Goal: Task Accomplishment & Management: Manage account settings

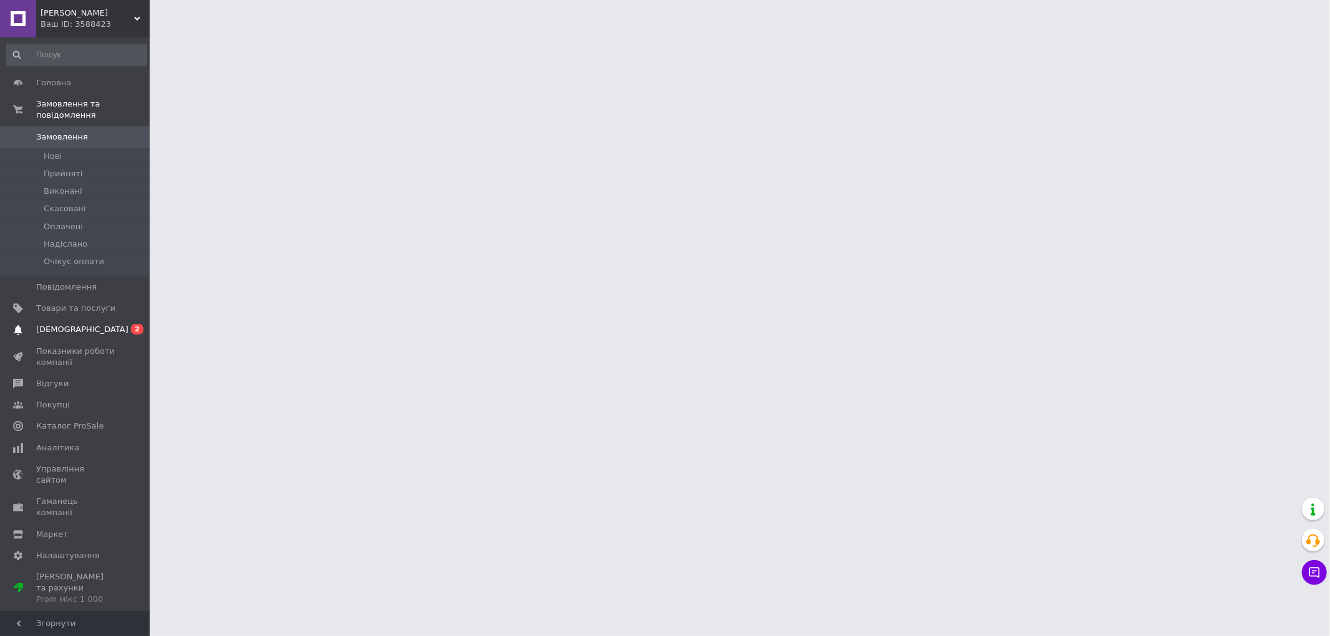
click at [85, 324] on span "[DEMOGRAPHIC_DATA]" at bounding box center [75, 329] width 79 height 11
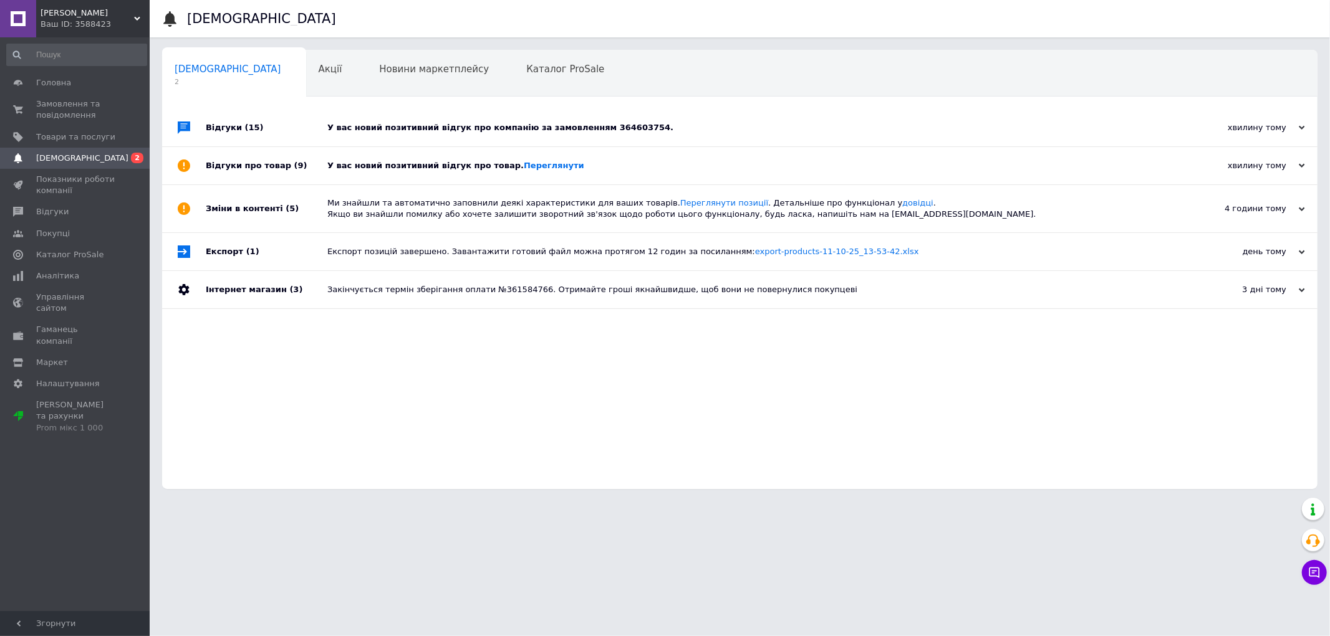
click at [598, 169] on div "У вас новий позитивний відгук про товар. Переглянути" at bounding box center [753, 165] width 853 height 11
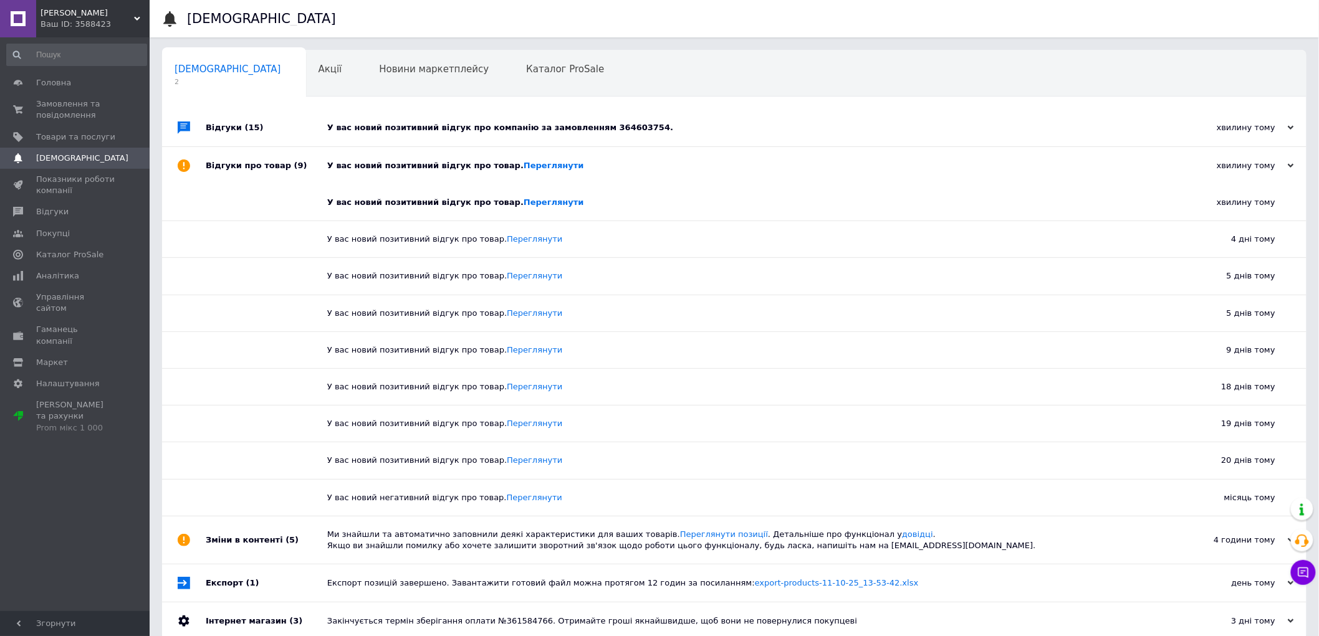
click at [660, 128] on div "У вас новий позитивний відгук про компанію за замовленням 364603754." at bounding box center [748, 127] width 842 height 11
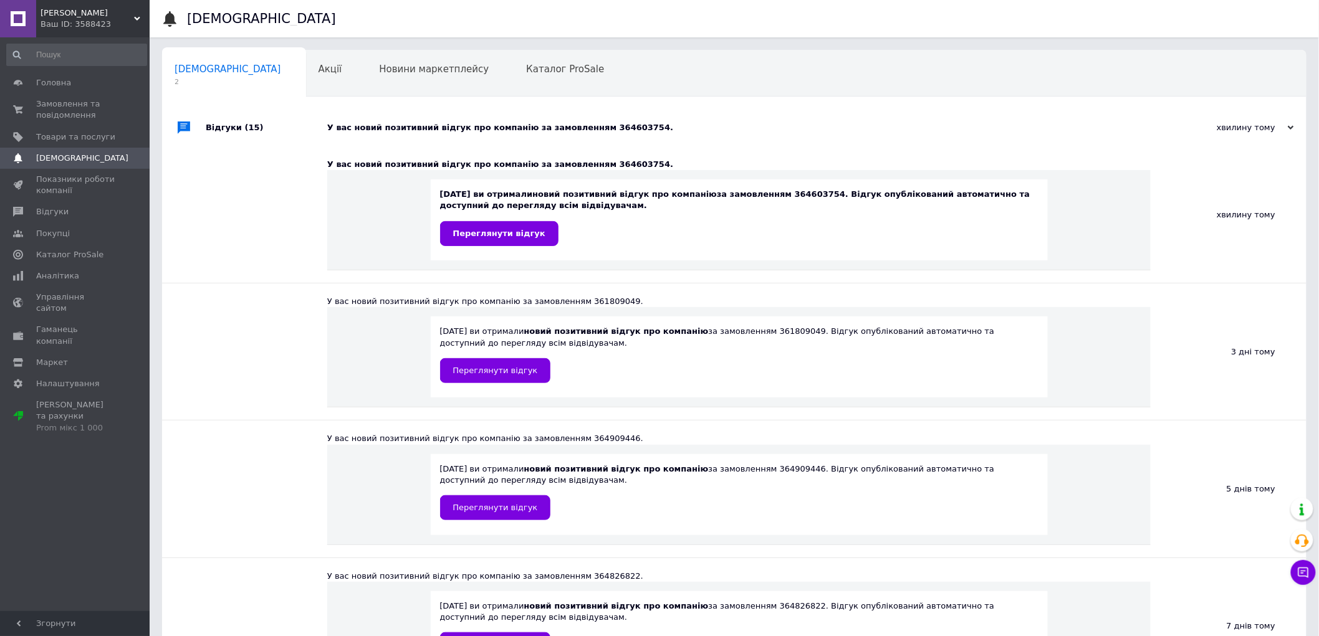
click at [64, 155] on span "[DEMOGRAPHIC_DATA]" at bounding box center [82, 158] width 92 height 11
click at [60, 113] on span "Замовлення та повідомлення" at bounding box center [75, 109] width 79 height 22
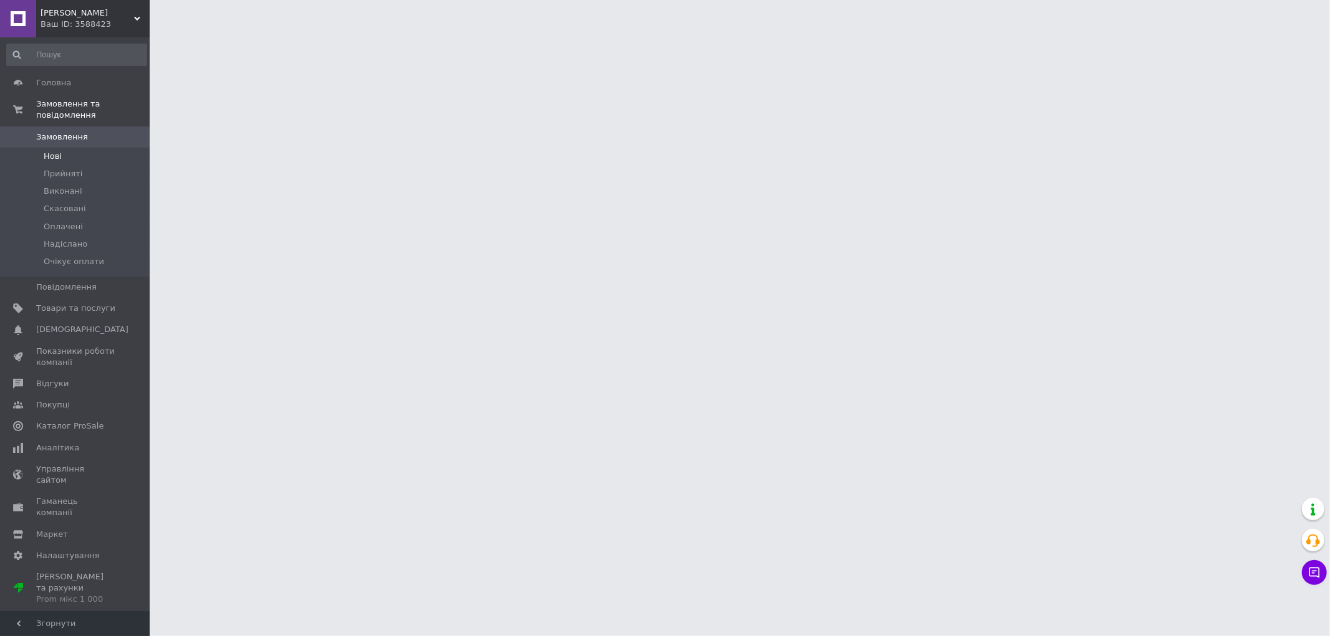
click at [59, 151] on span "Нові" at bounding box center [53, 156] width 18 height 11
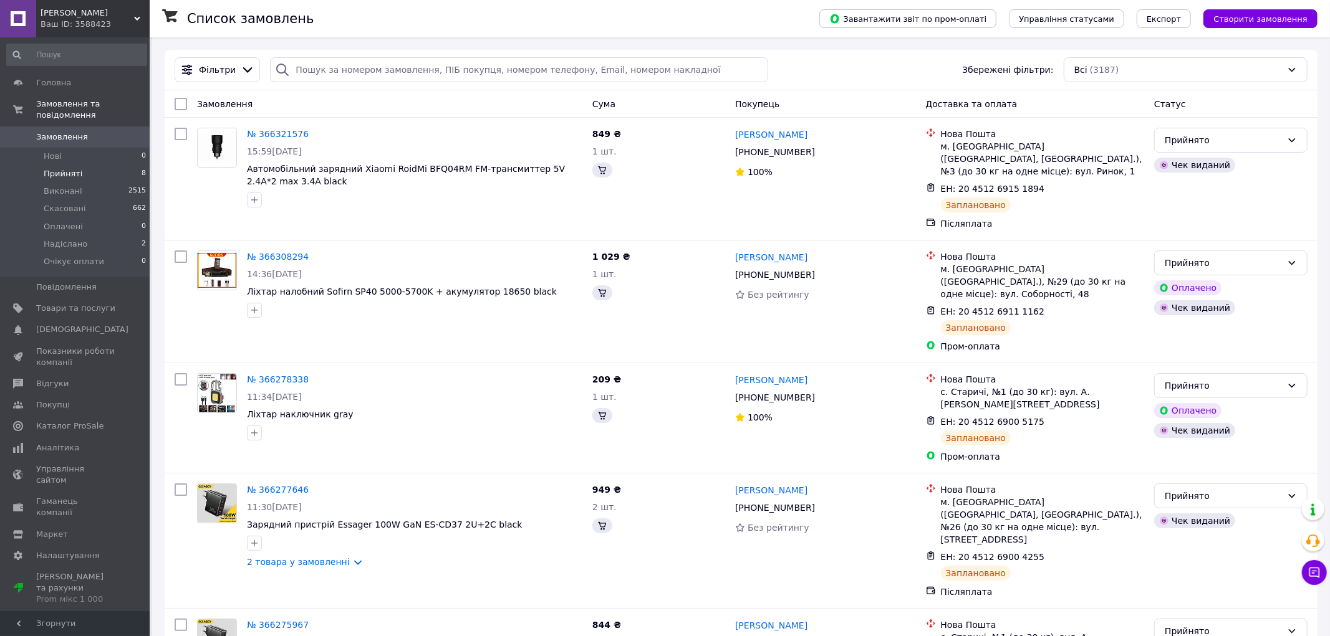
click at [56, 168] on span "Прийняті" at bounding box center [63, 173] width 39 height 11
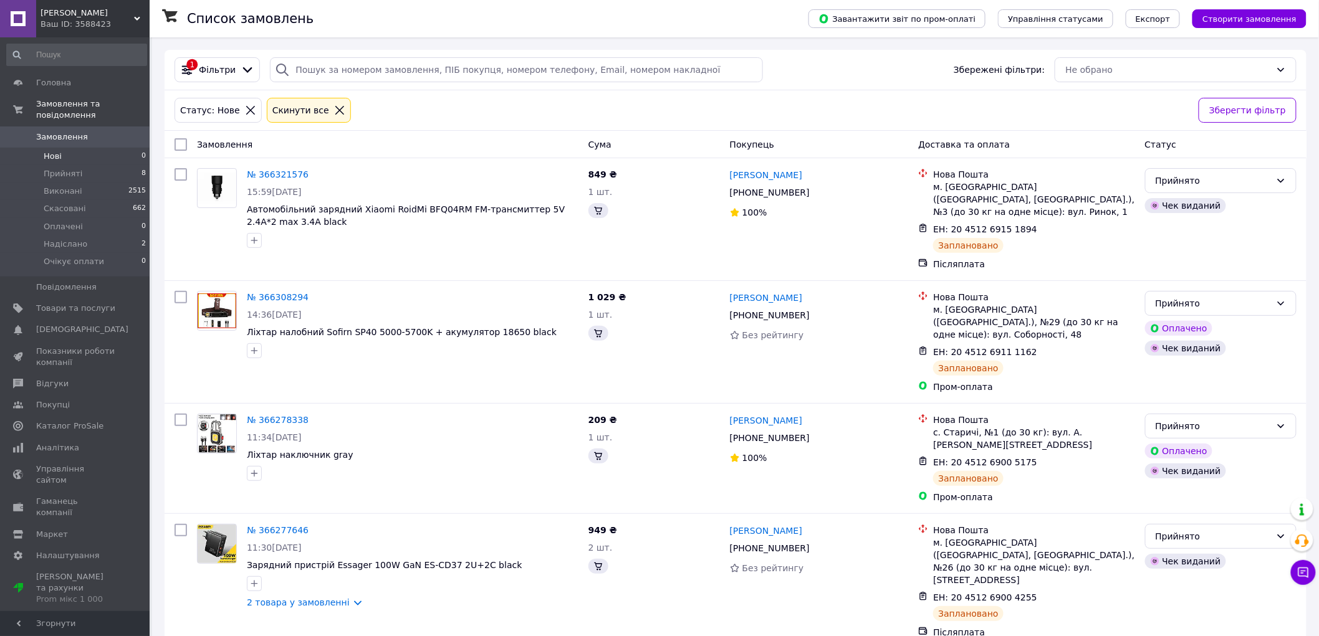
click at [50, 151] on span "Нові" at bounding box center [53, 156] width 18 height 11
